Goal: Find specific page/section: Find specific page/section

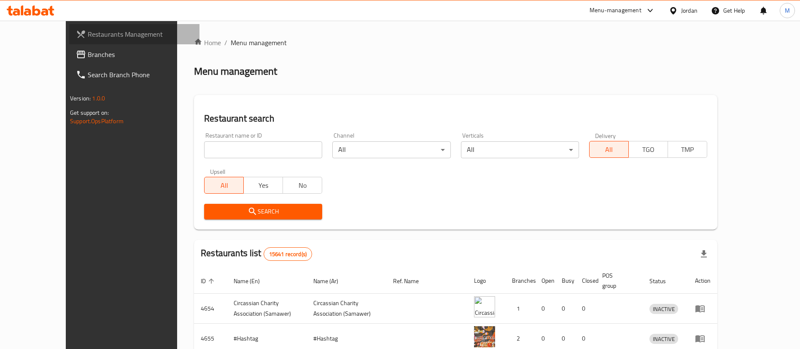
click at [88, 36] on span "Restaurants Management" at bounding box center [140, 34] width 105 height 10
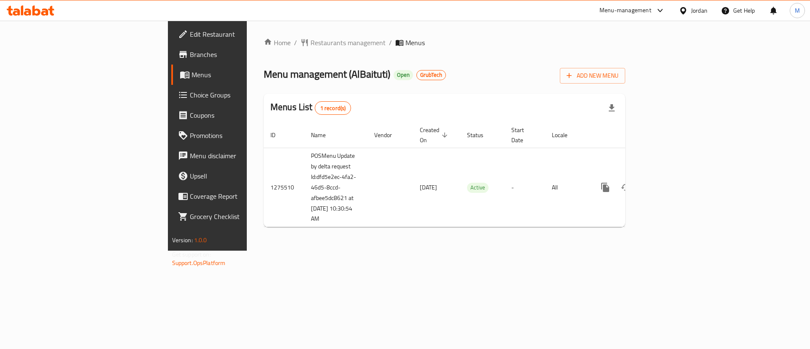
drag, startPoint x: 305, startPoint y: 68, endPoint x: 332, endPoint y: 74, distance: 27.6
click at [333, 74] on div "Home / Restaurants management / Menus Menu management ( AlBaituti ) Open GrubTe…" at bounding box center [445, 136] width 362 height 196
click at [417, 74] on span "GrubTech" at bounding box center [431, 74] width 29 height 7
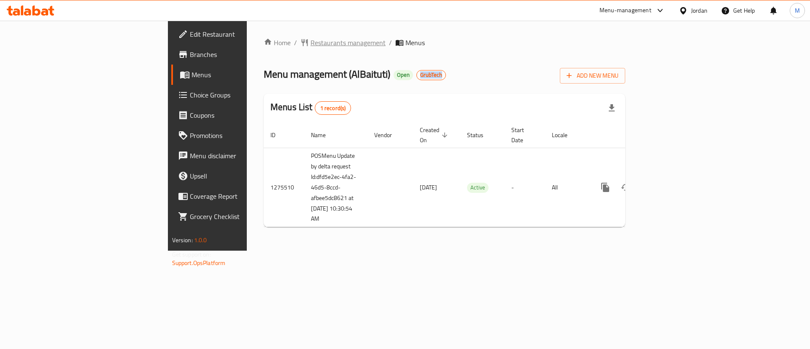
click at [310, 43] on span "Restaurants management" at bounding box center [347, 43] width 75 height 10
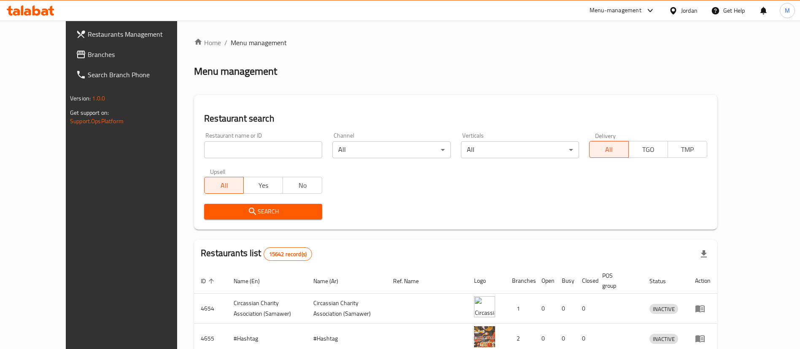
click at [237, 153] on input "search" at bounding box center [263, 149] width 118 height 17
type input "Yellow"
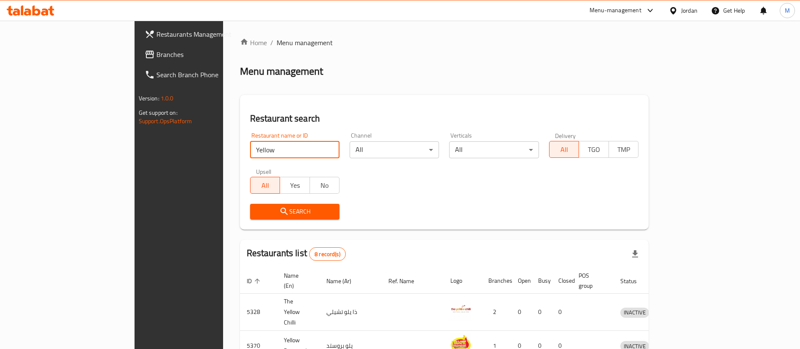
scroll to position [221, 0]
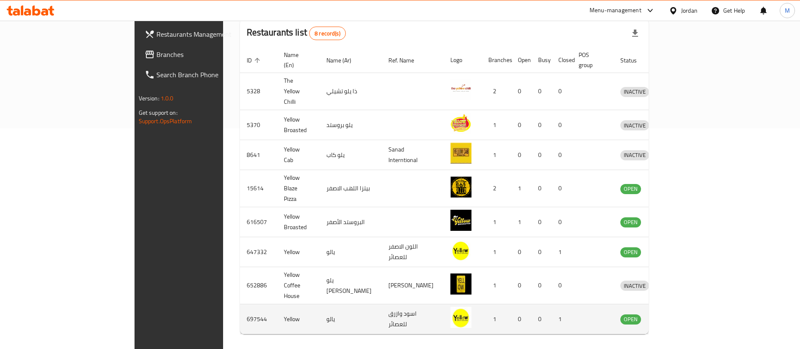
click at [240, 304] on td "697544" at bounding box center [258, 319] width 37 height 30
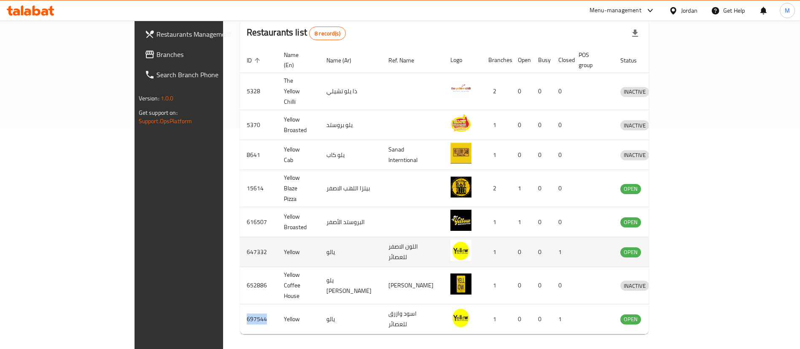
copy td "697544"
click at [389, 237] on td "اللون الاصفر للعصائر" at bounding box center [413, 252] width 62 height 30
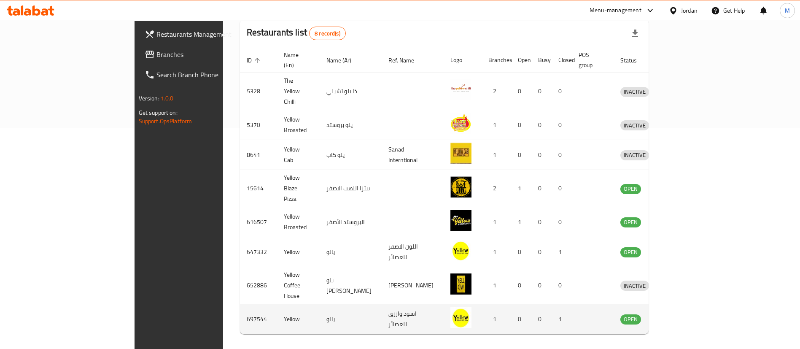
click at [382, 304] on td "اسود وازرق للعصائر" at bounding box center [413, 319] width 62 height 30
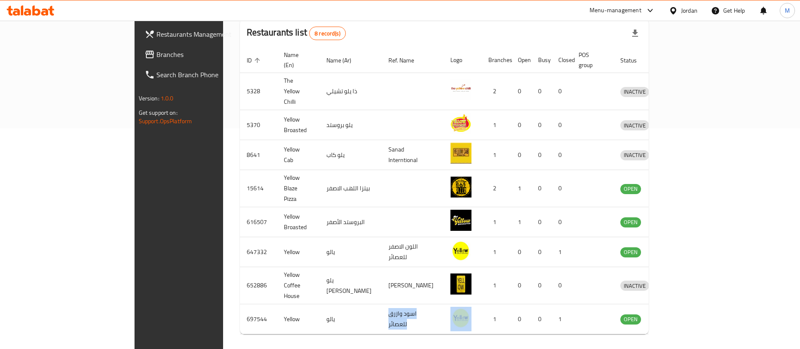
copy td "اسود وازرق للعصائر"
